Goal: Task Accomplishment & Management: Use online tool/utility

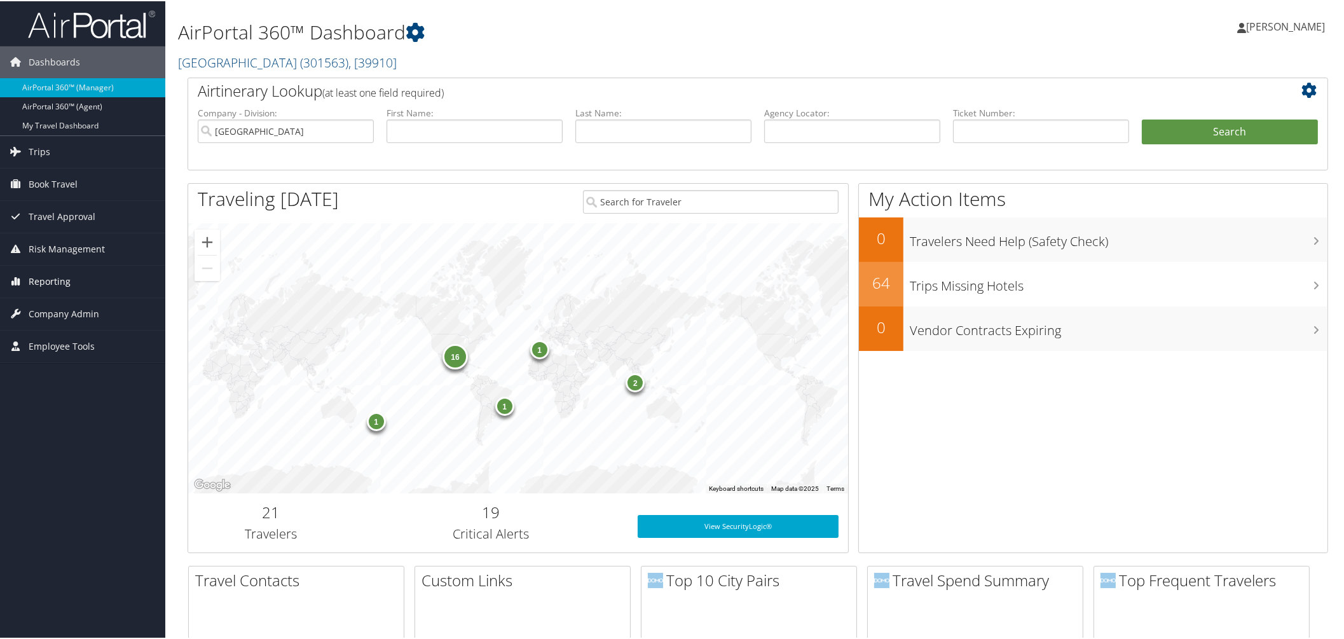
click at [46, 280] on span "Reporting" at bounding box center [50, 280] width 42 height 32
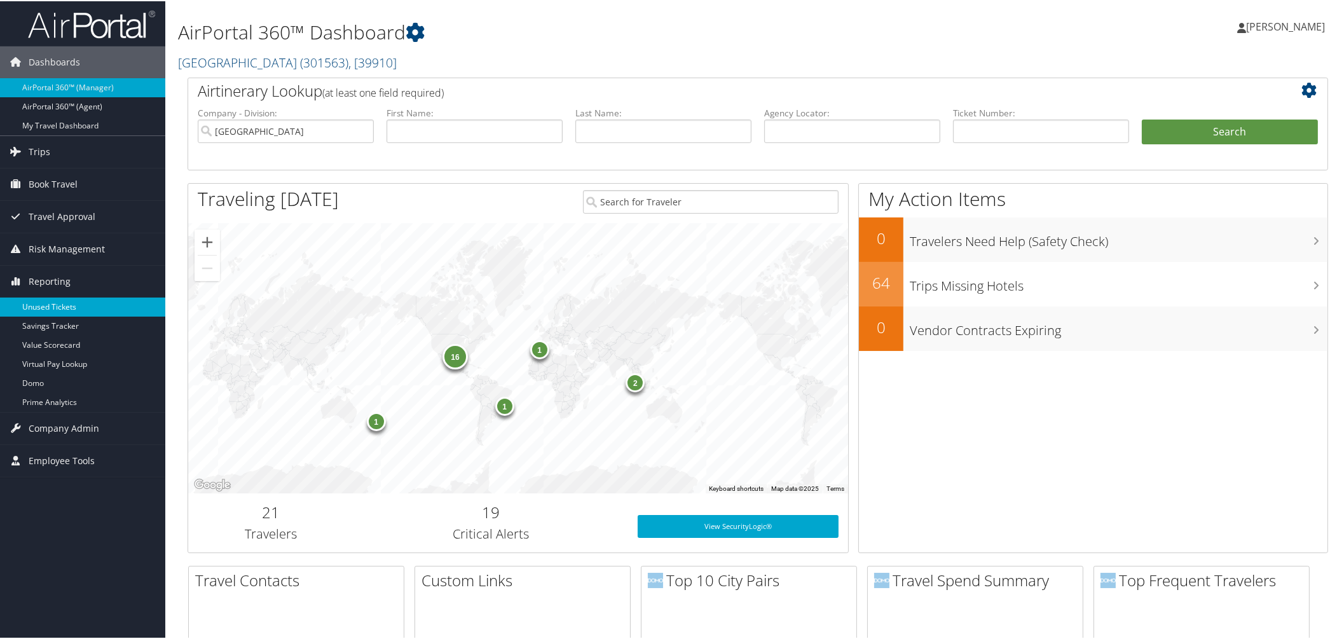
click at [46, 306] on link "Unused Tickets" at bounding box center [82, 305] width 165 height 19
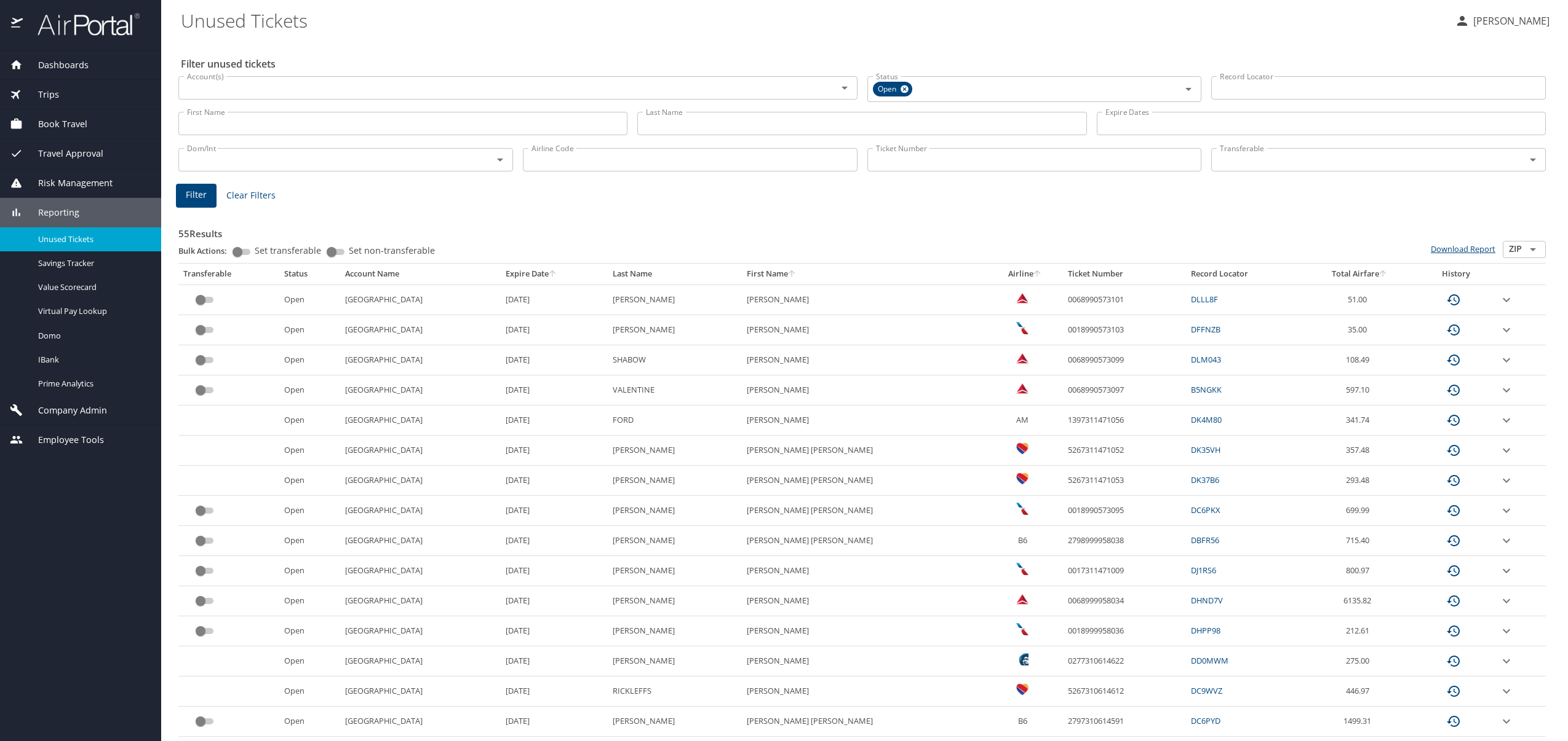
click at [1436, 254] on link "Download Report" at bounding box center [1462, 249] width 65 height 11
